Goal: Task Accomplishment & Management: Use online tool/utility

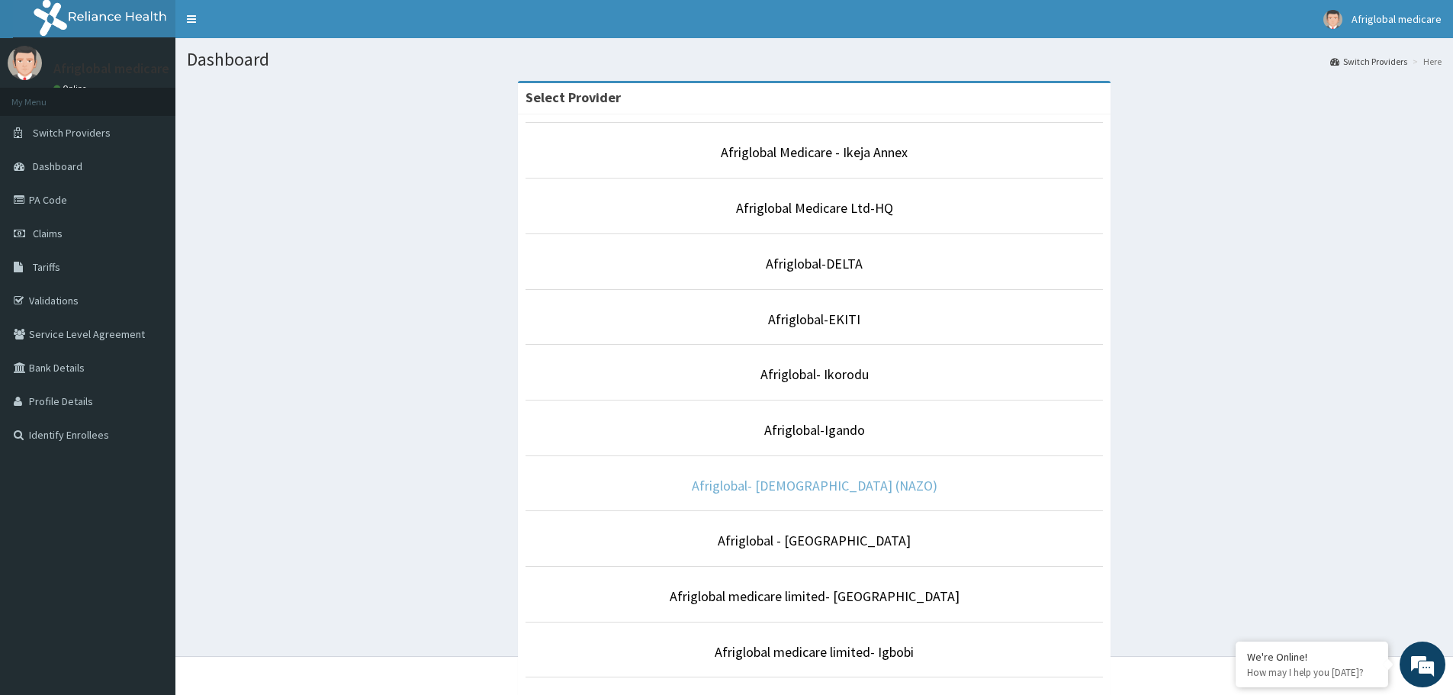
click at [818, 488] on link "Afriglobal- [DEMOGRAPHIC_DATA] (NAZO)" at bounding box center [815, 486] width 246 height 18
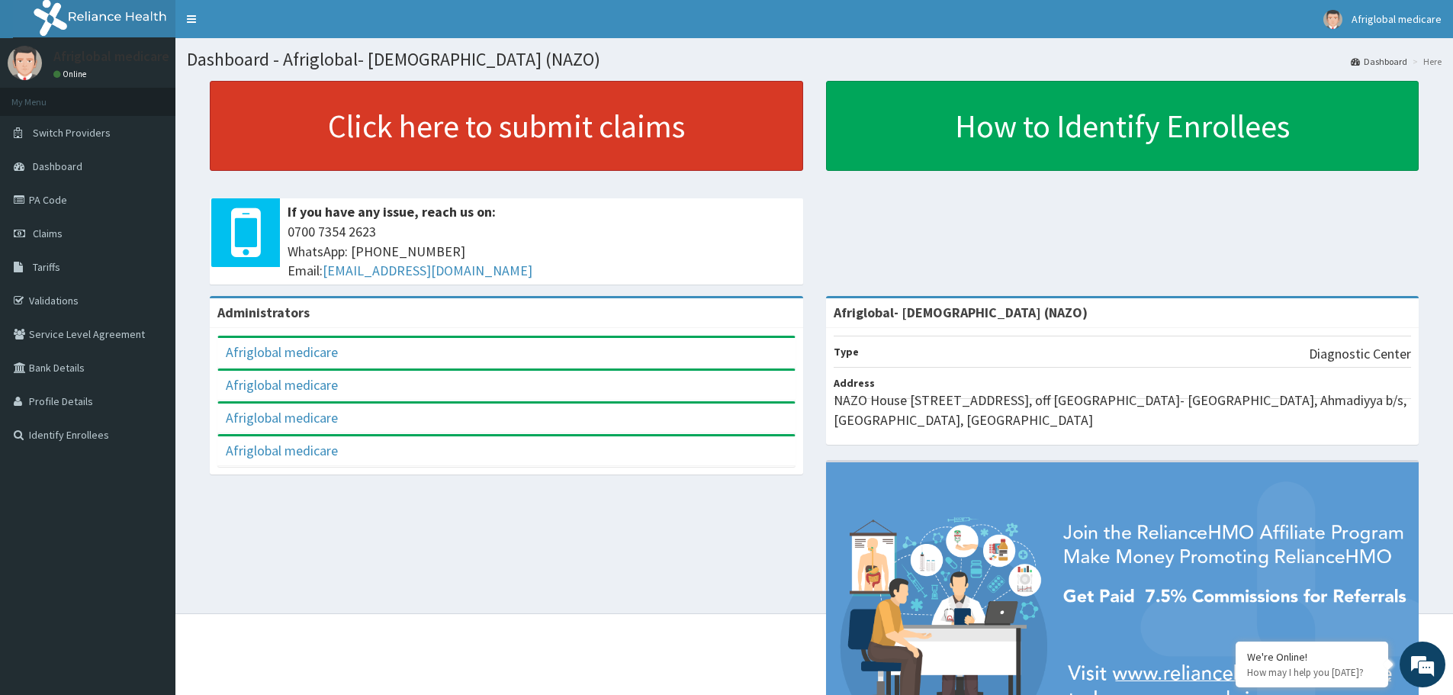
click at [462, 131] on link "Click here to submit claims" at bounding box center [507, 126] width 594 height 90
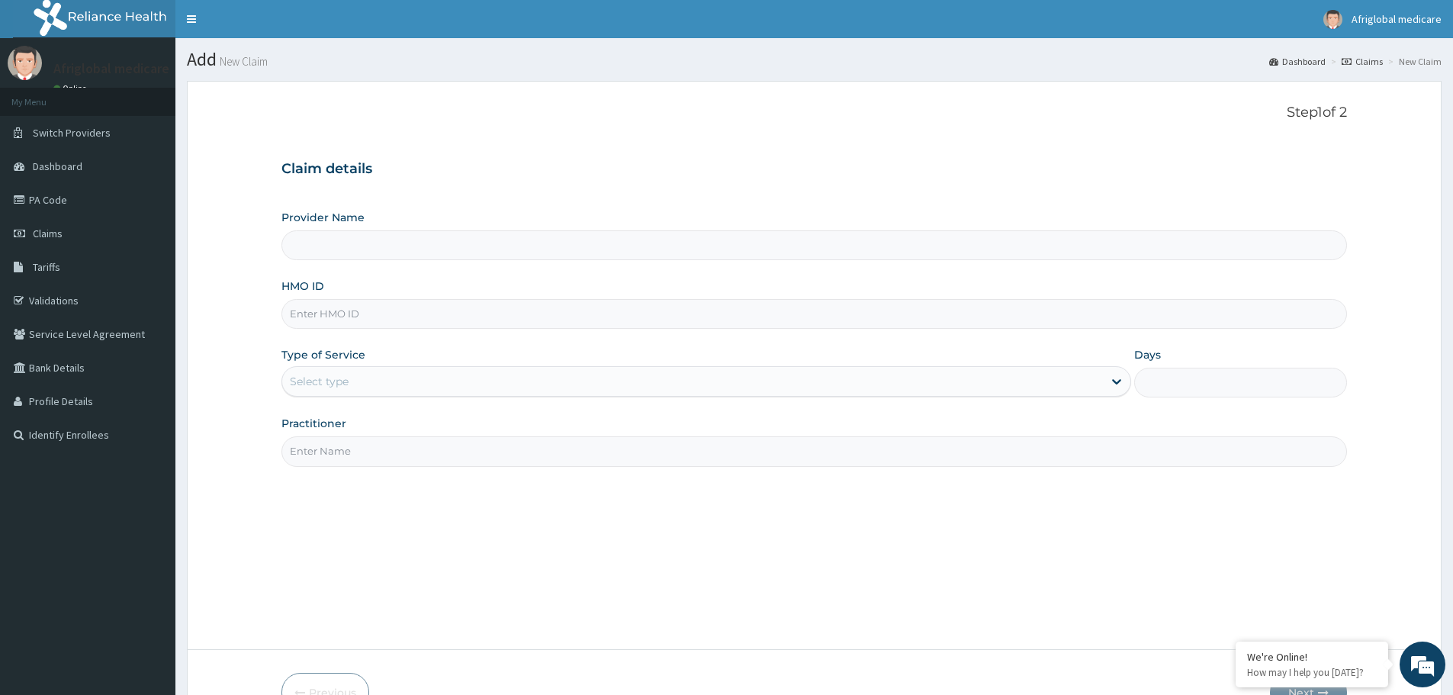
type input "Afriglobal- [DEMOGRAPHIC_DATA] (NAZO)"
click at [51, 201] on link "PA Code" at bounding box center [87, 200] width 175 height 34
